Goal: Transaction & Acquisition: Book appointment/travel/reservation

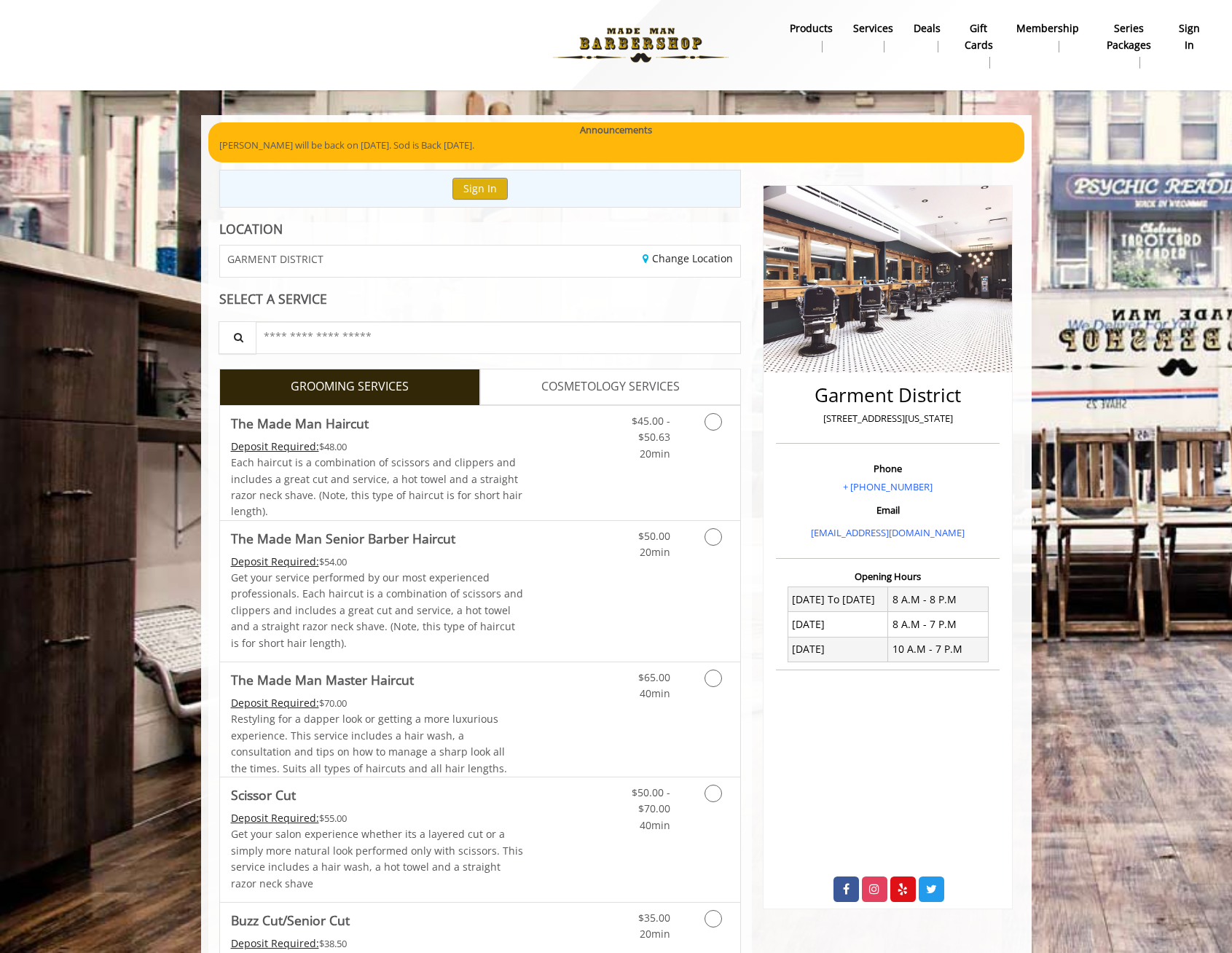
click at [619, 383] on span "COSMETOLOGY SERVICES" at bounding box center [610, 387] width 139 height 19
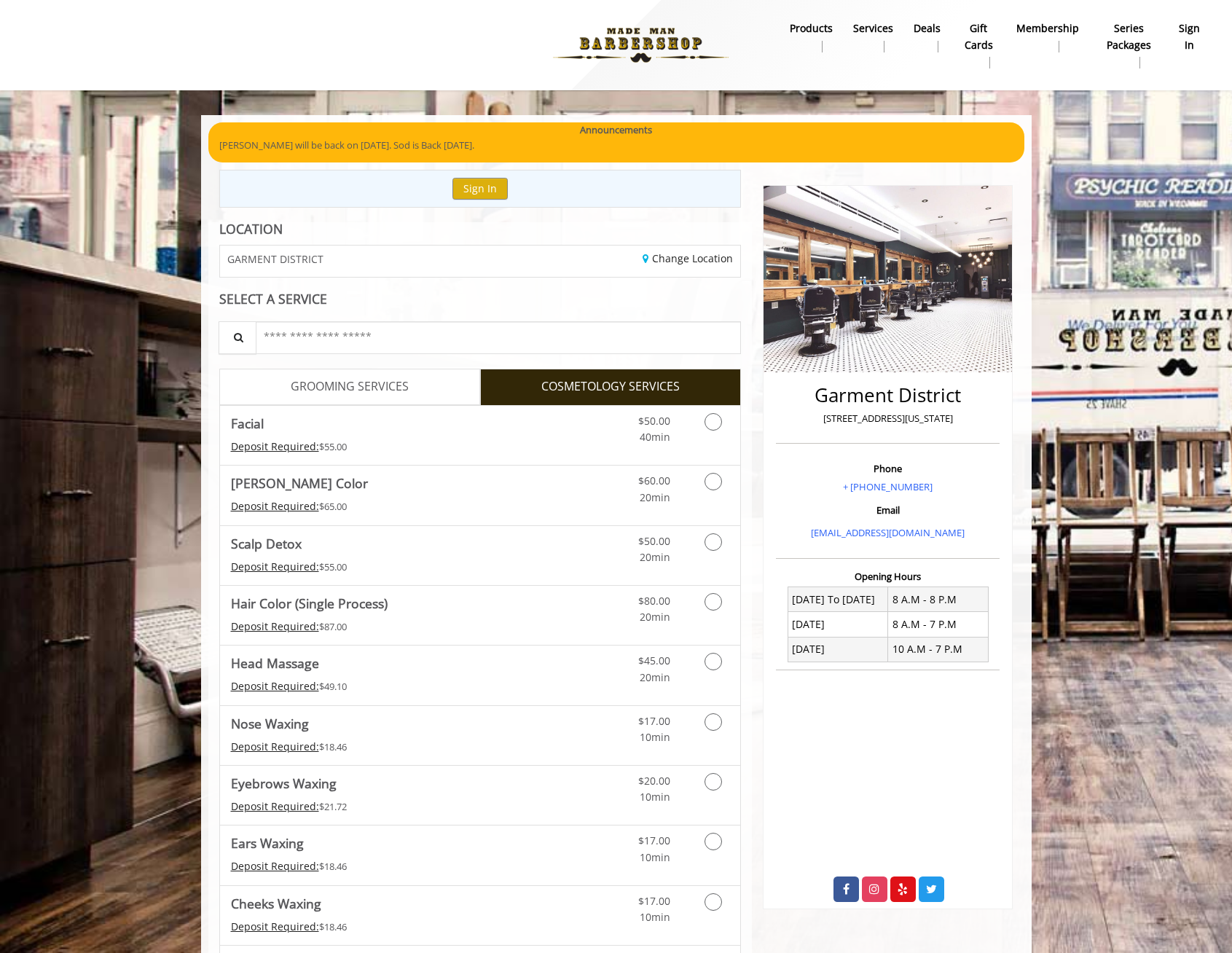
click at [427, 383] on link "GROOMING SERVICES" at bounding box center [349, 387] width 261 height 37
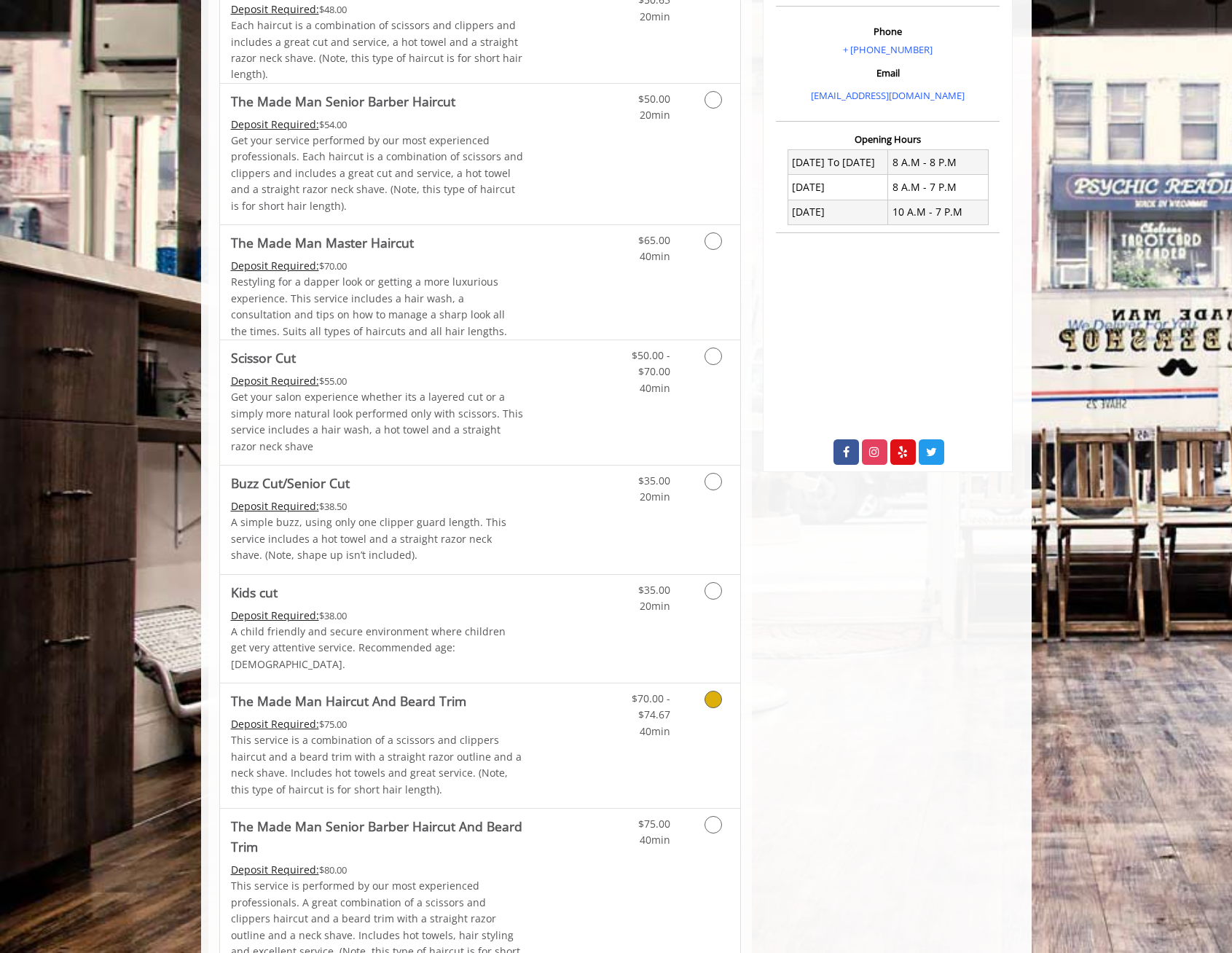
scroll to position [510, 0]
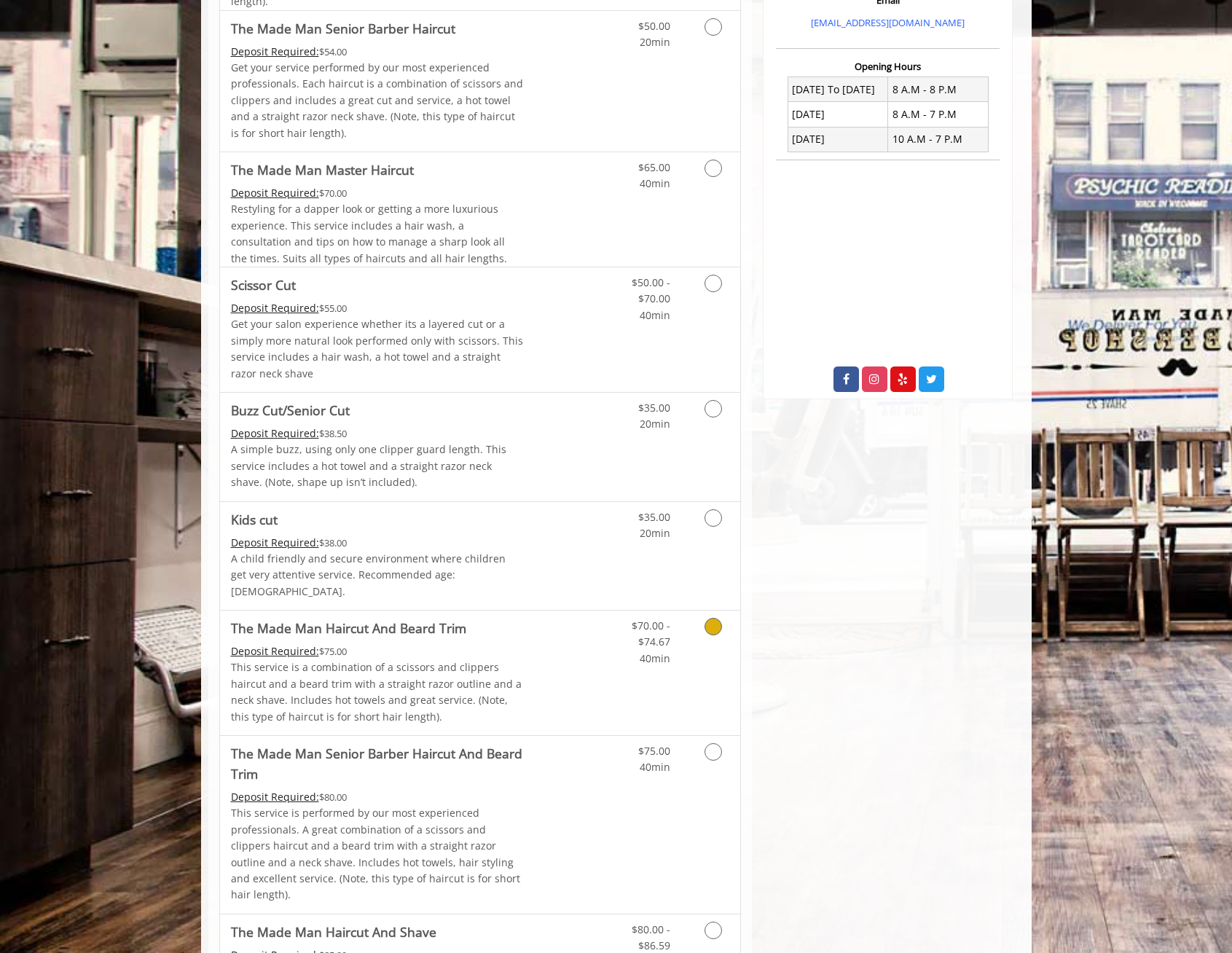
click at [629, 663] on div "$70.00 - $74.67 40min" at bounding box center [675, 673] width 130 height 125
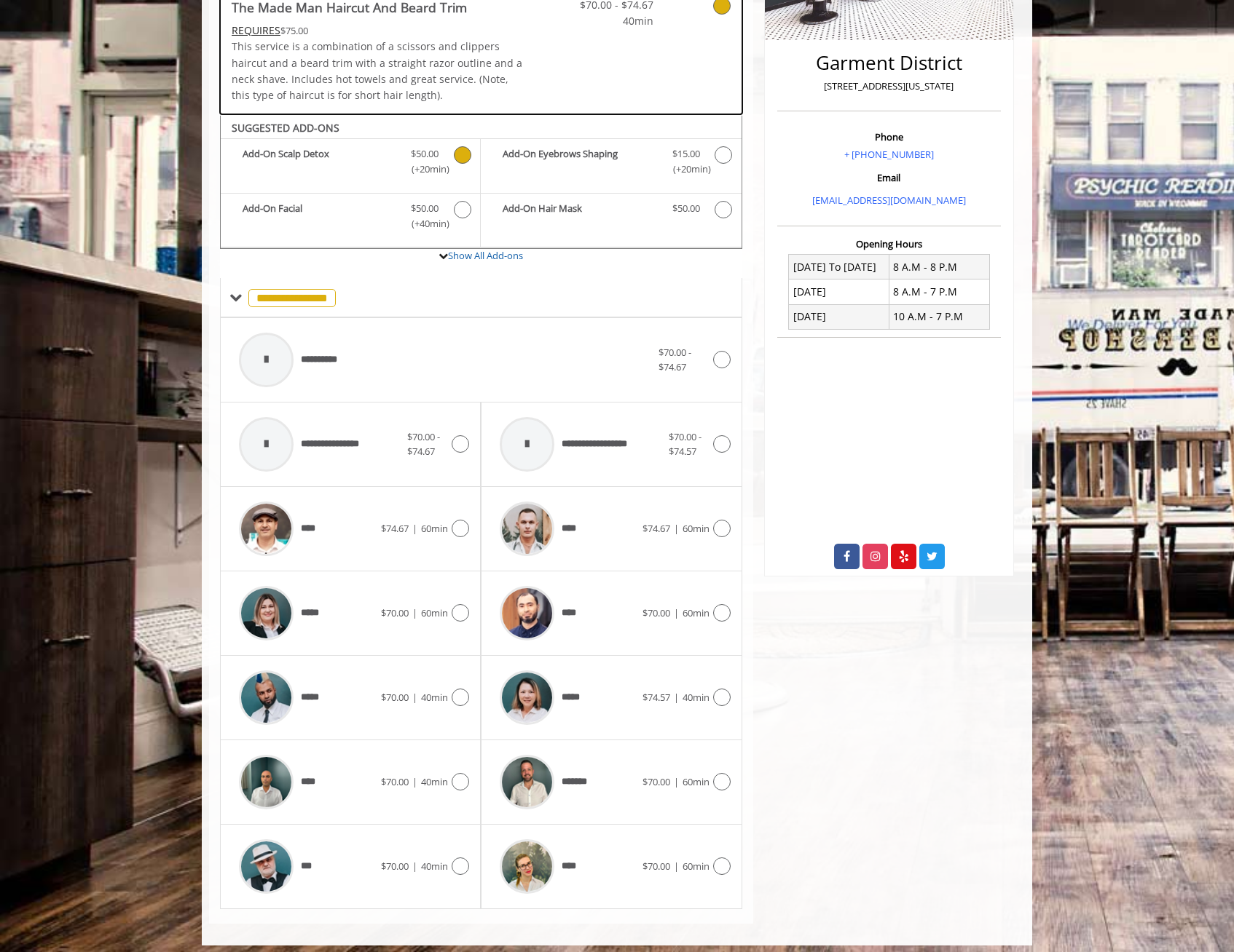
scroll to position [340, 0]
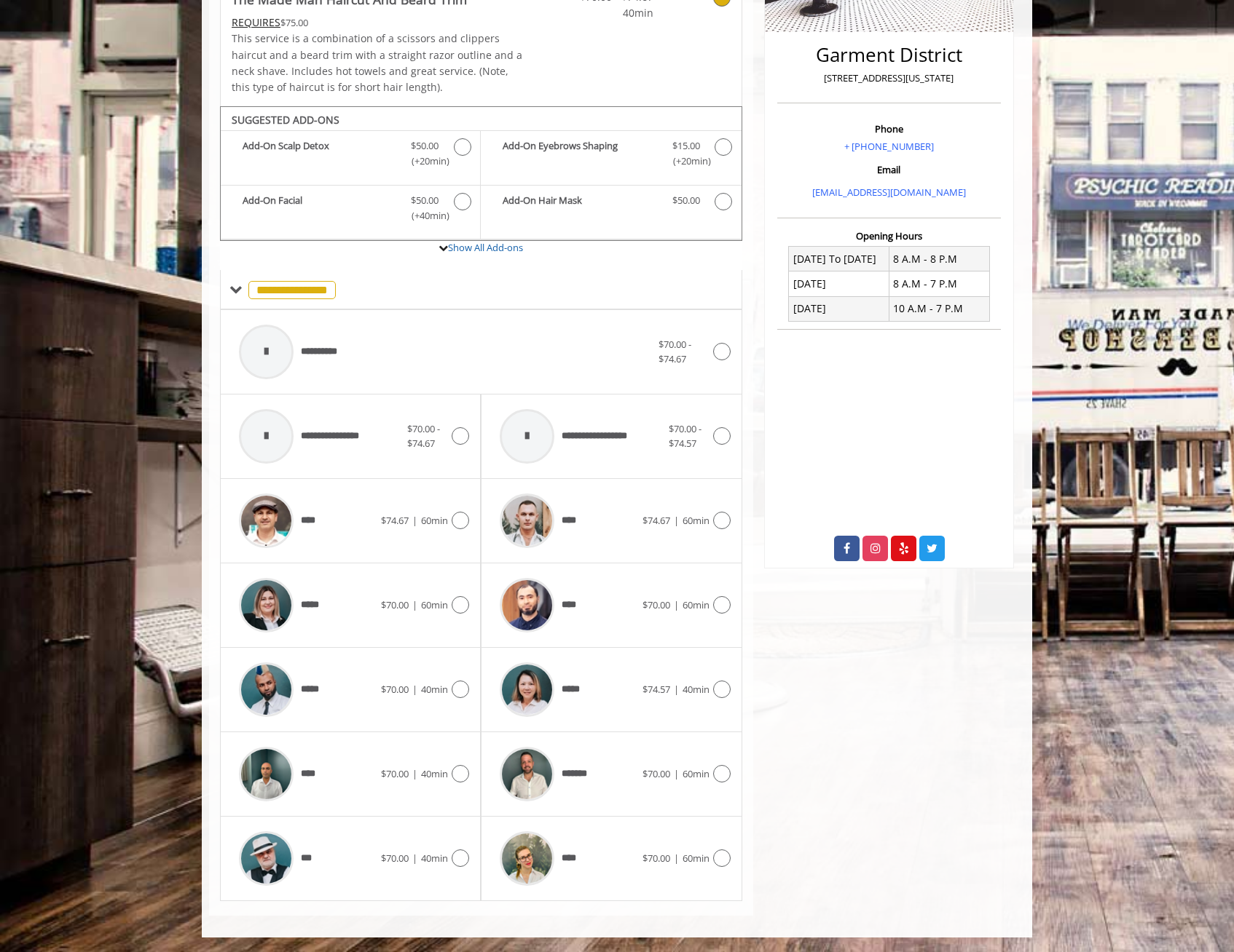
click at [878, 798] on div "[GEOGRAPHIC_DATA][STREET_ADDRESS][US_STATE] Phone + [PHONE_NUMBER] Email [EMAIL…" at bounding box center [888, 372] width 271 height 1085
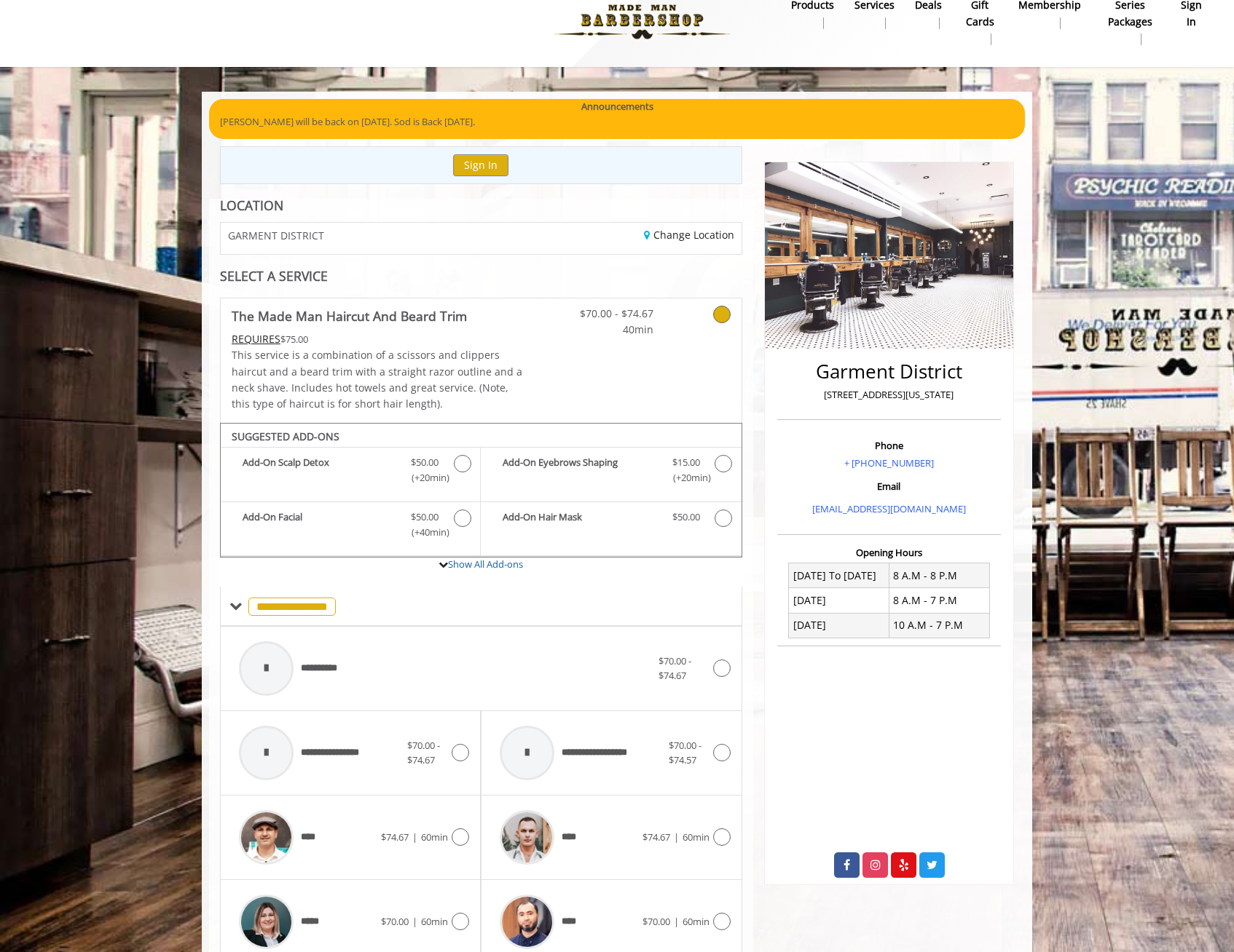
scroll to position [0, 0]
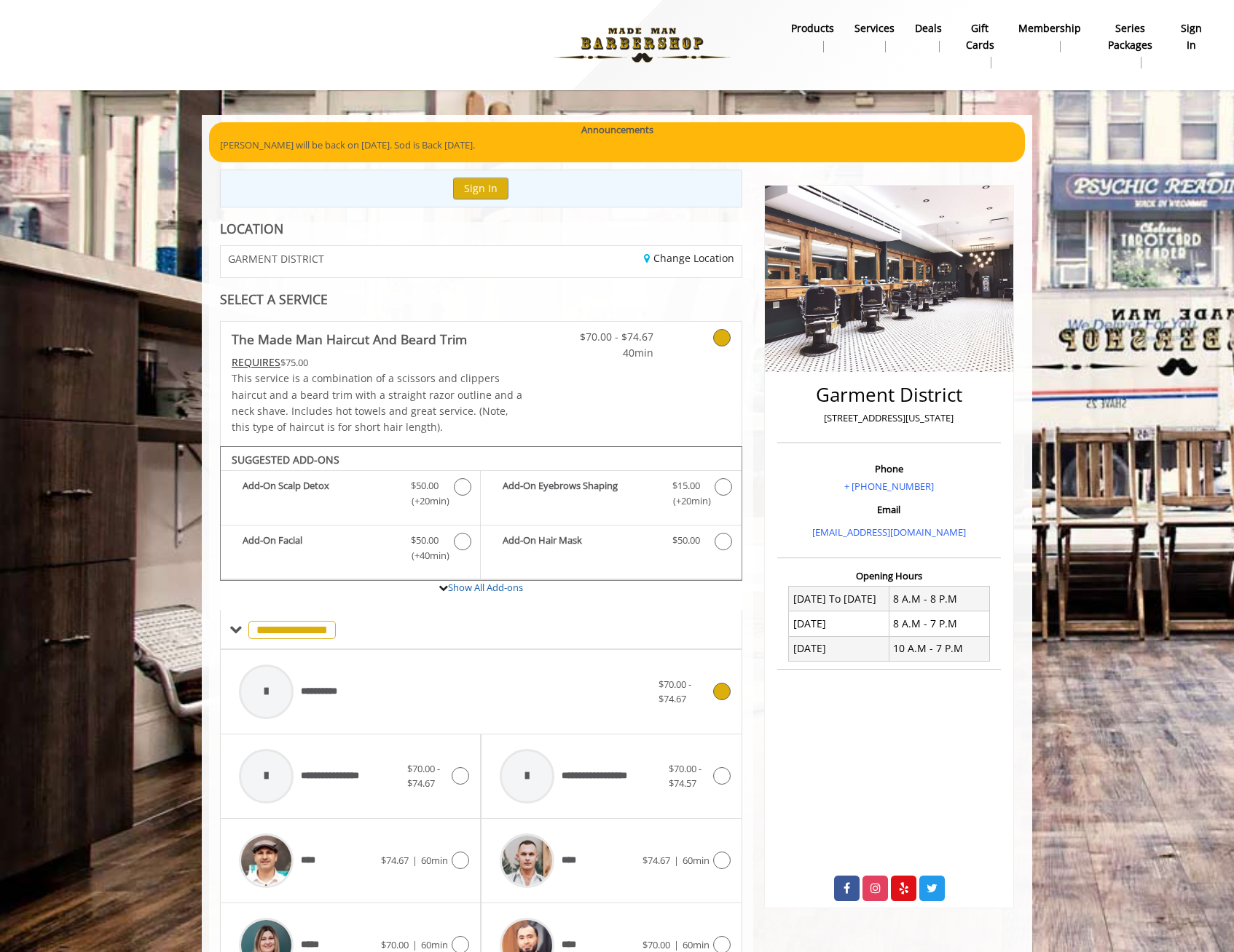
click at [652, 700] on div "**********" at bounding box center [445, 691] width 427 height 69
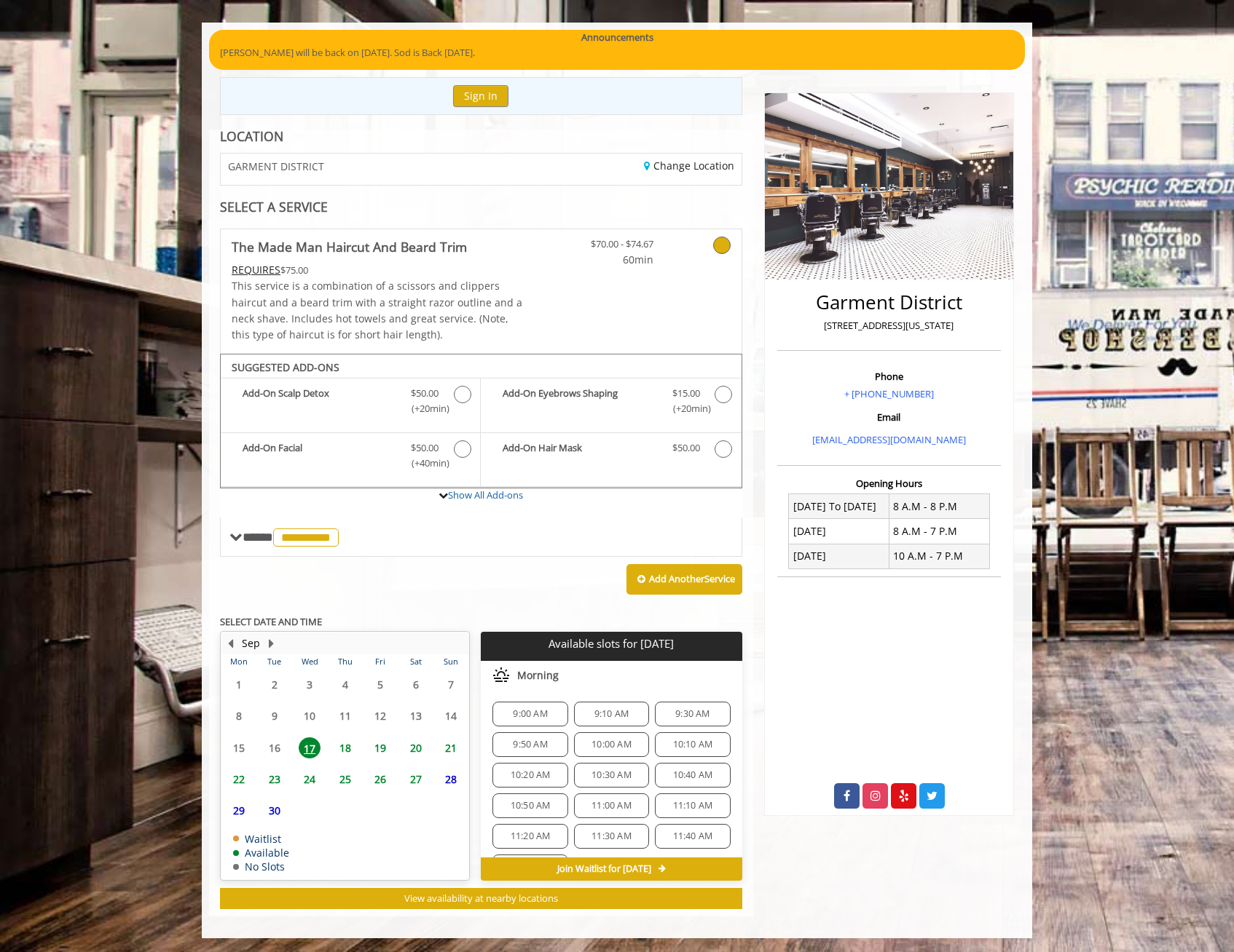
scroll to position [93, 0]
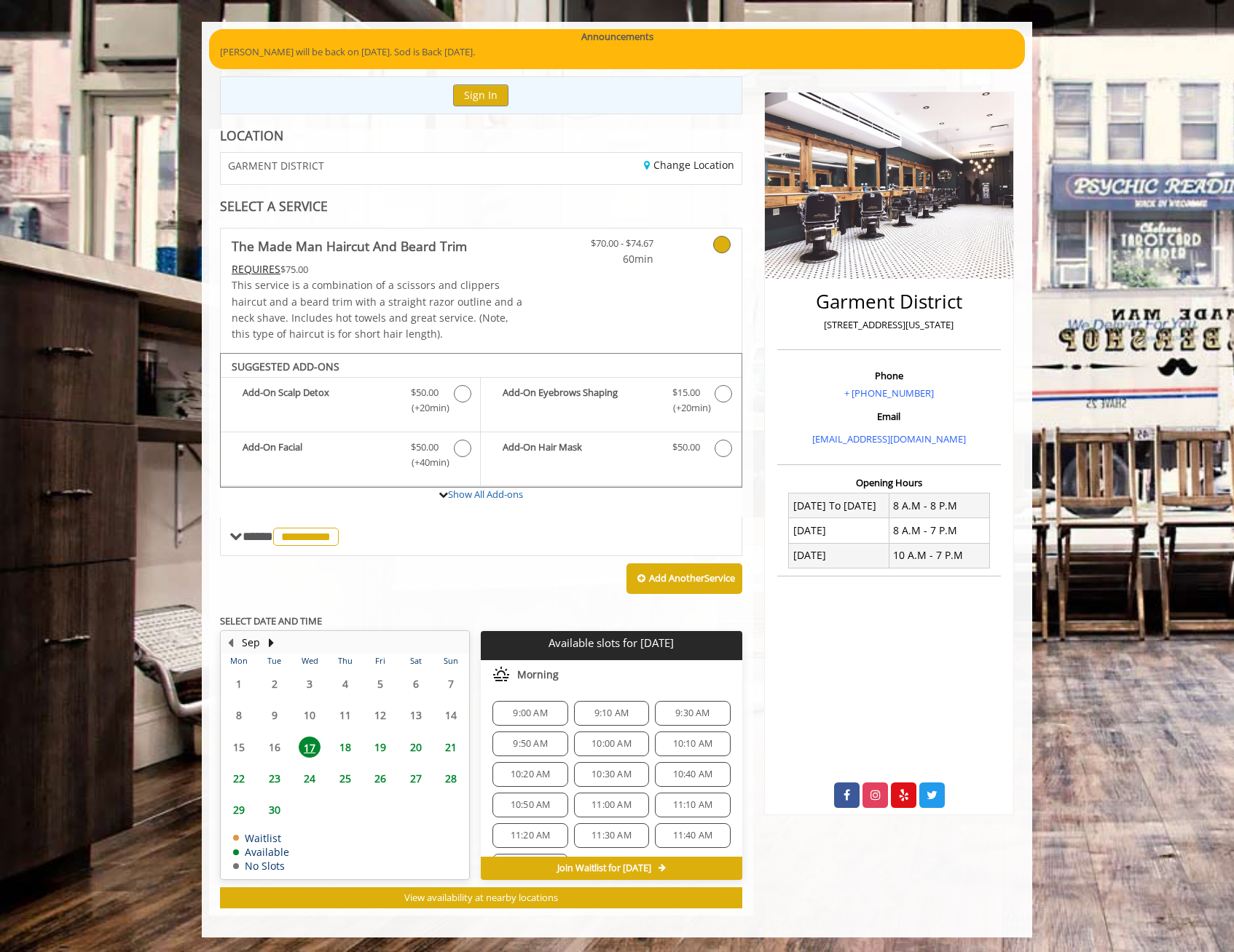
click at [348, 748] on span "18" at bounding box center [346, 747] width 22 height 21
click at [439, 594] on div "Add Another Service" at bounding box center [481, 578] width 522 height 45
click at [308, 751] on span "17" at bounding box center [310, 747] width 22 height 21
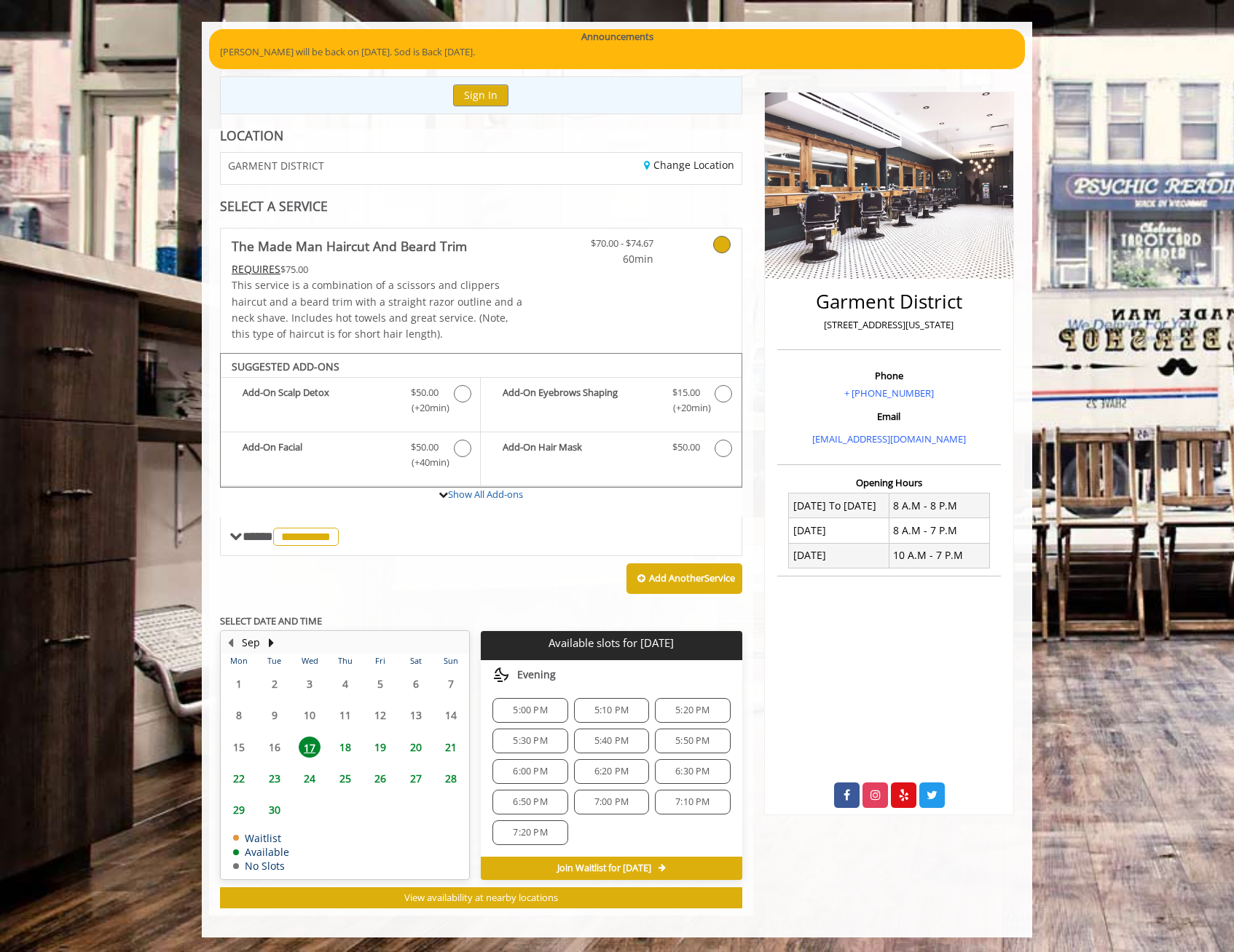
click at [584, 608] on div "**********" at bounding box center [481, 568] width 522 height 681
click at [541, 589] on div "Add Another Service" at bounding box center [481, 578] width 522 height 45
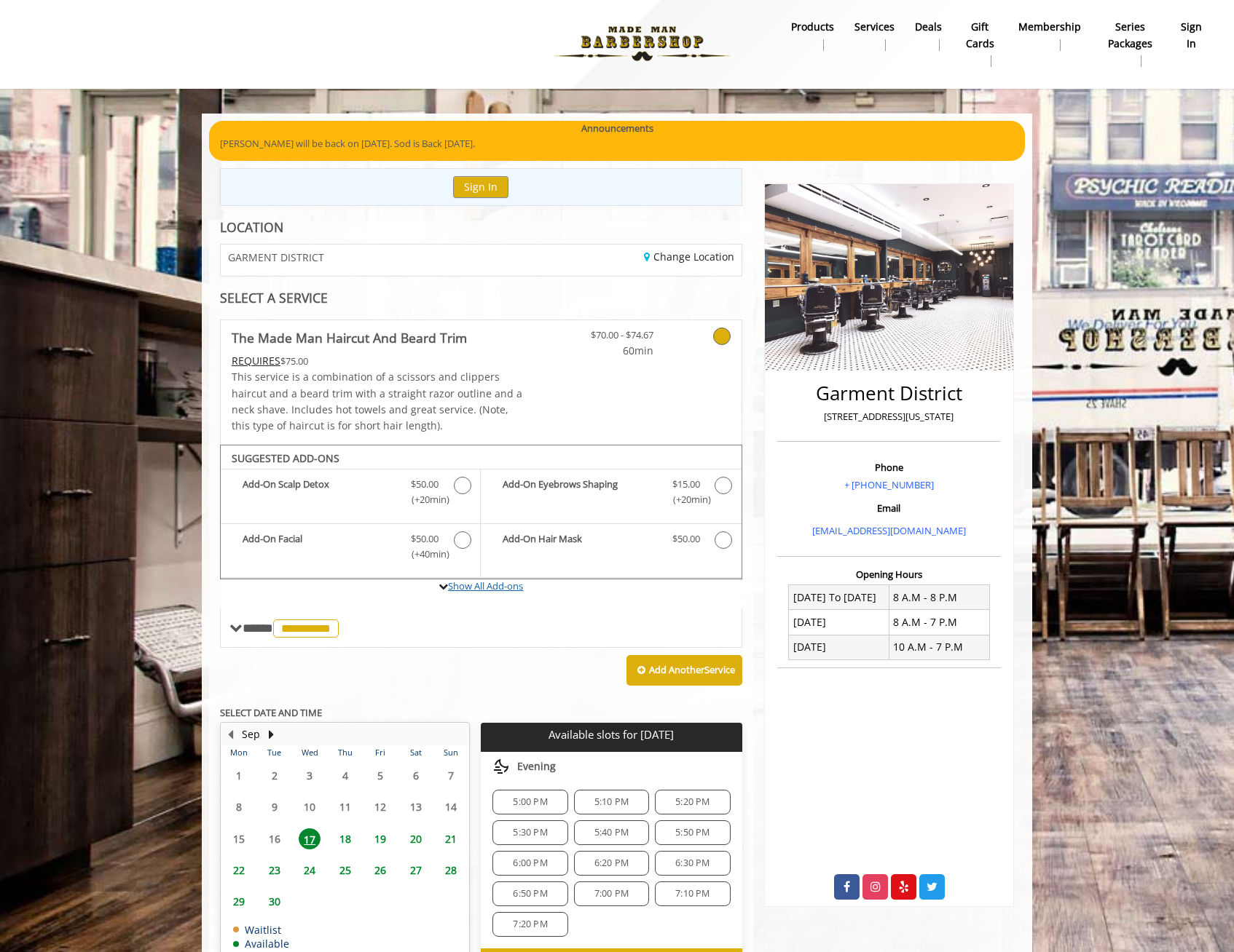
scroll to position [0, 0]
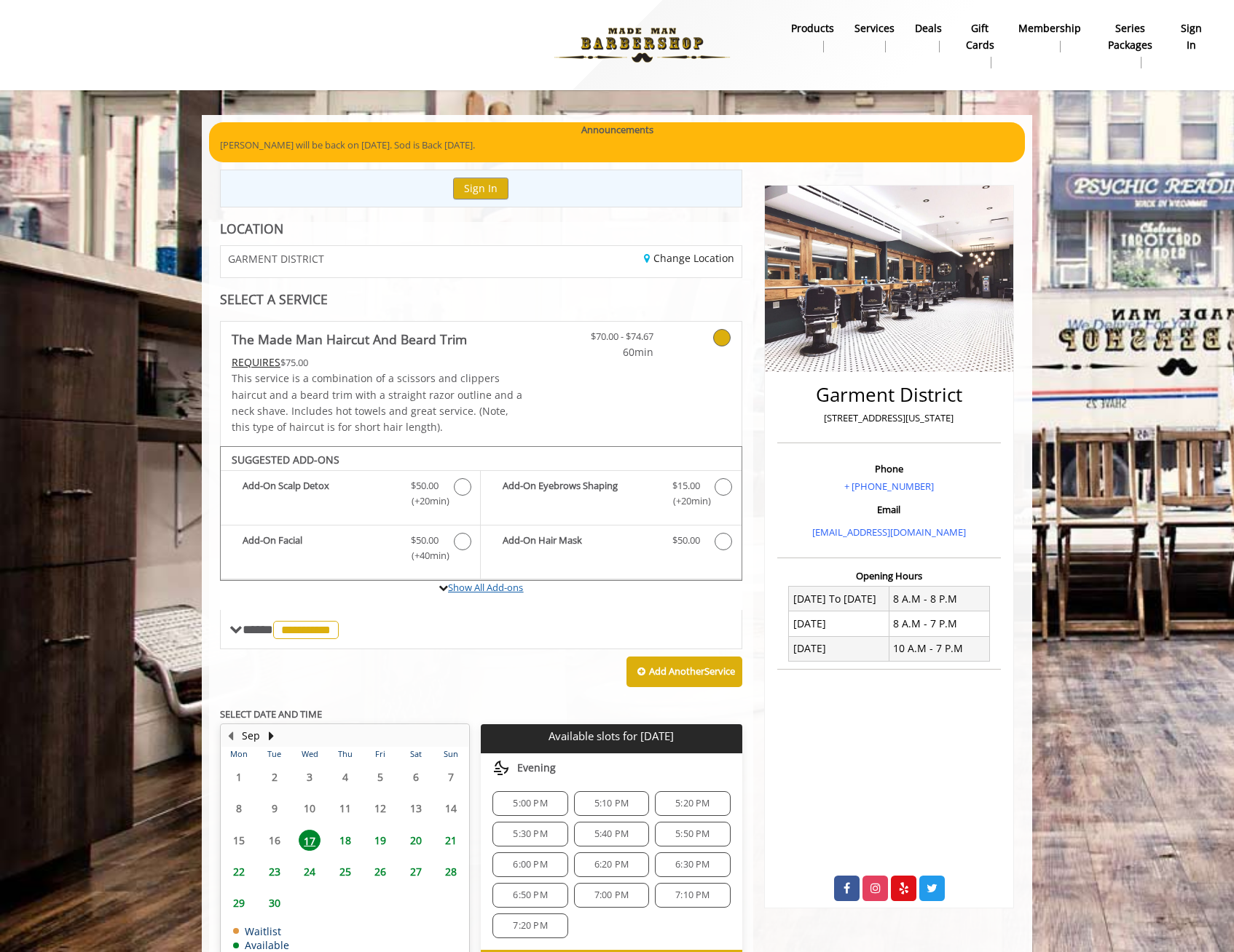
click at [493, 589] on link "Show All Add-ons" at bounding box center [485, 587] width 75 height 13
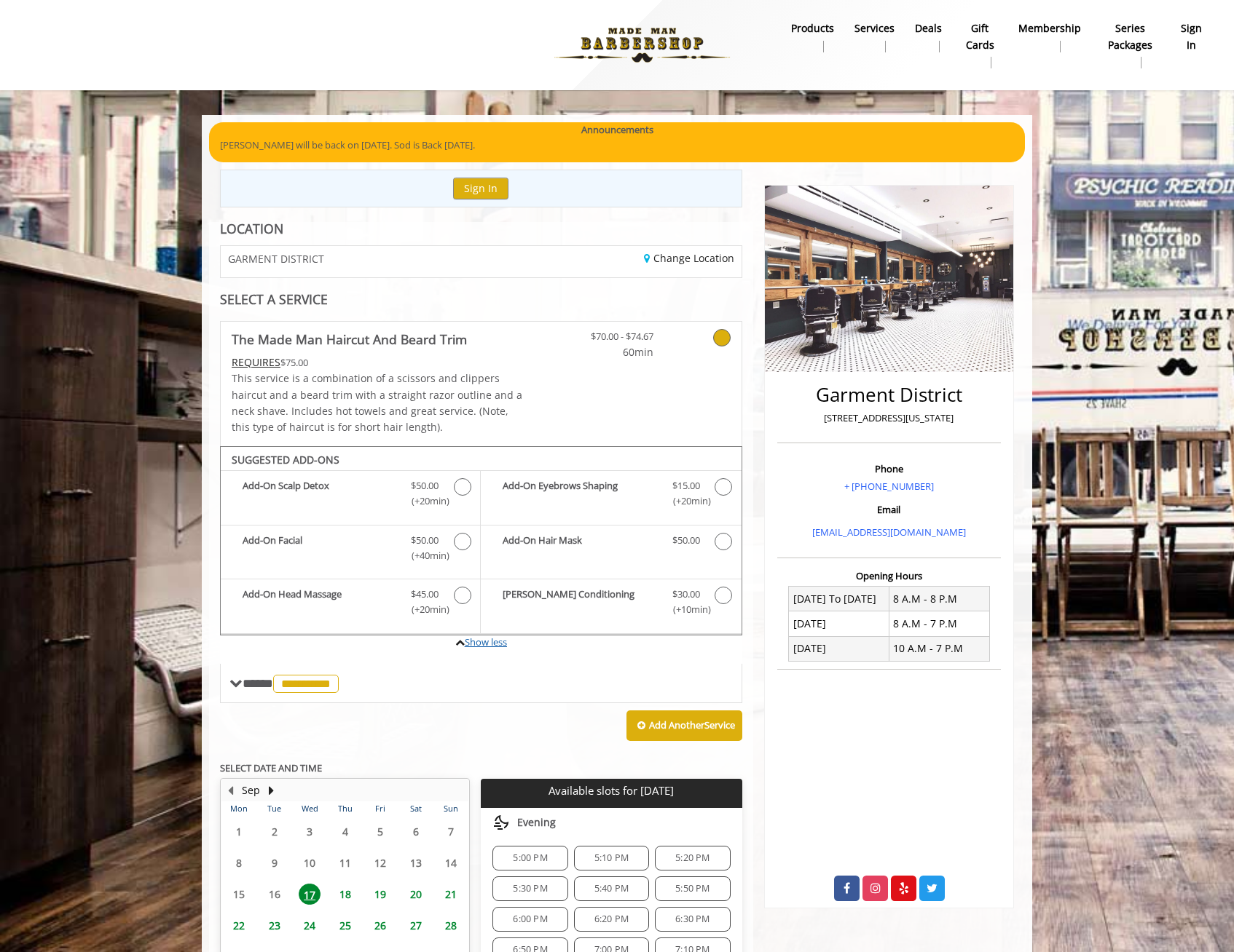
click at [478, 643] on link "Show less" at bounding box center [485, 642] width 42 height 13
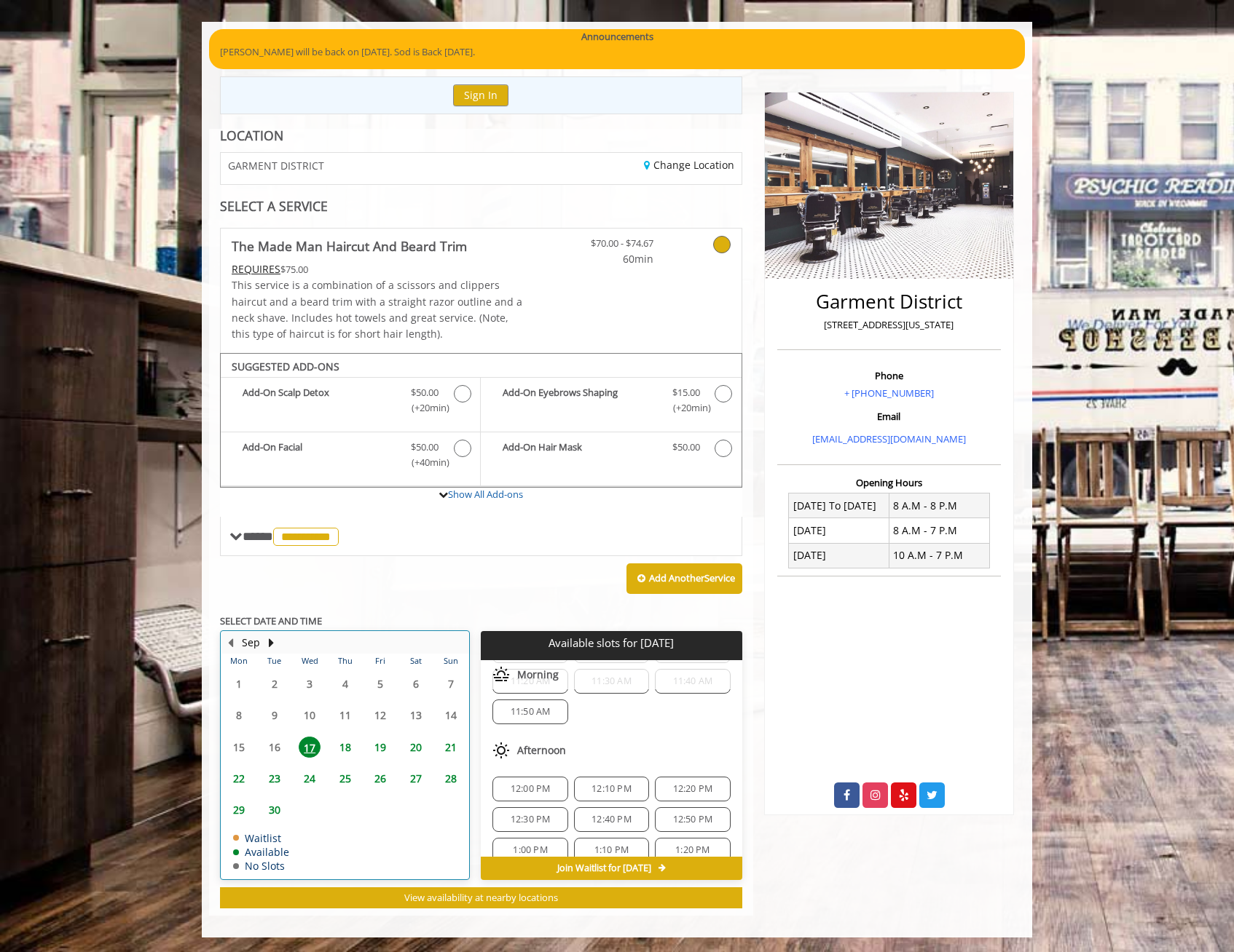
scroll to position [145, 0]
